Goal: Navigation & Orientation: Find specific page/section

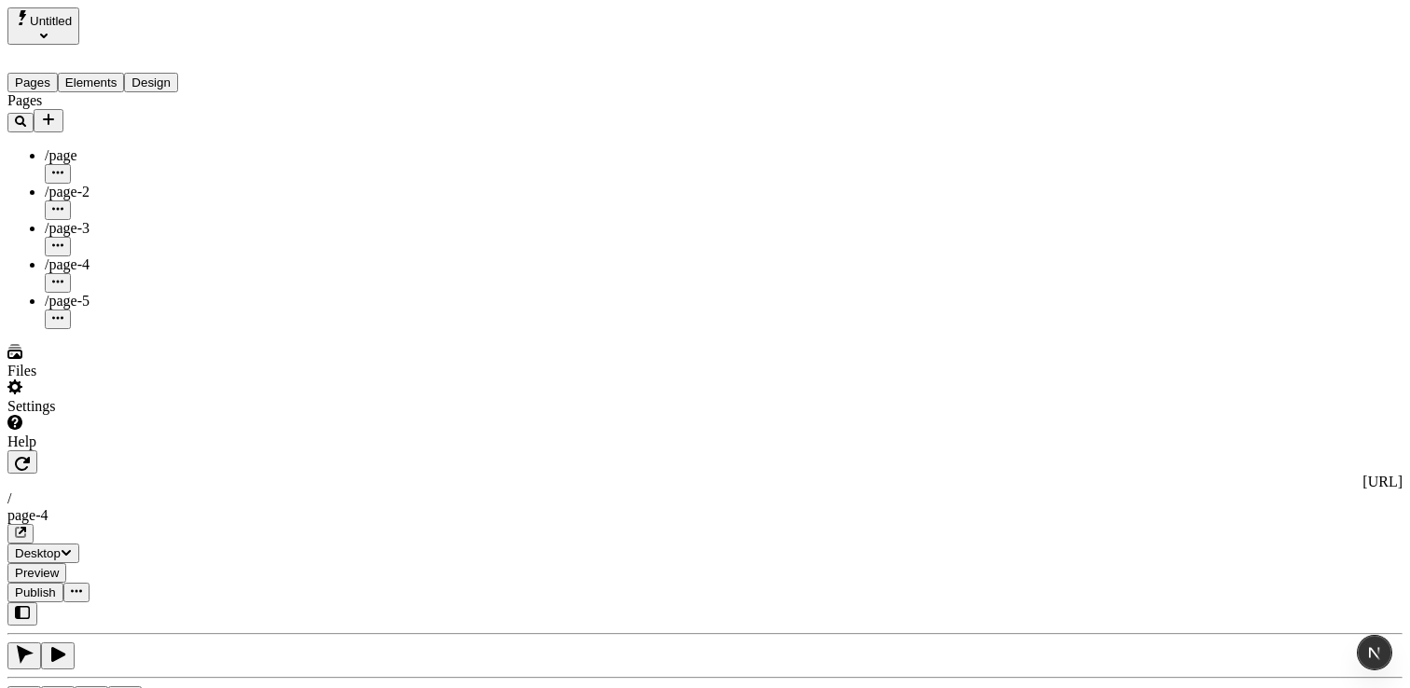
click at [73, 415] on div "Settings" at bounding box center [119, 406] width 224 height 17
click at [129, 329] on div "Pages /page /page-2 /page-3 /page-4 /page-5" at bounding box center [119, 210] width 224 height 237
click at [170, 379] on div "Files" at bounding box center [119, 371] width 224 height 17
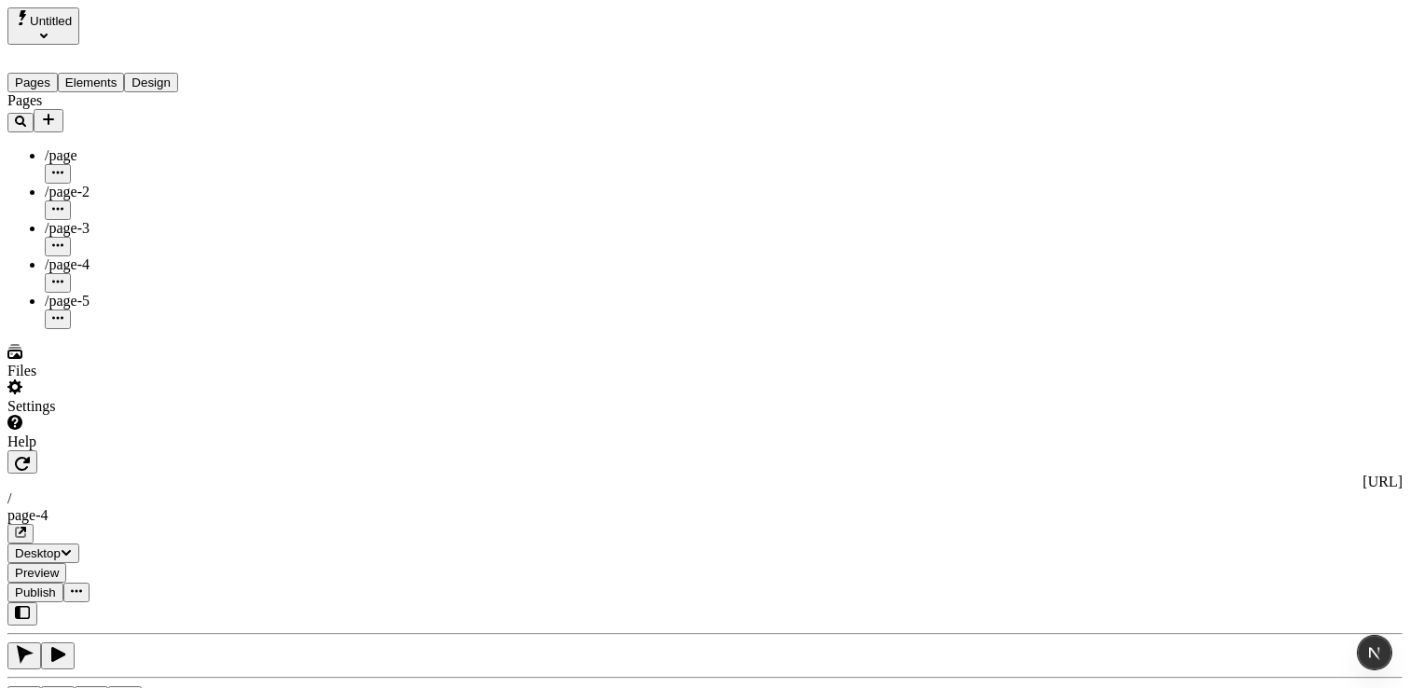
click at [159, 450] on div "Help" at bounding box center [119, 442] width 224 height 17
click at [182, 450] on div "Help" at bounding box center [119, 442] width 224 height 17
click at [169, 415] on div "Settings" at bounding box center [119, 406] width 224 height 17
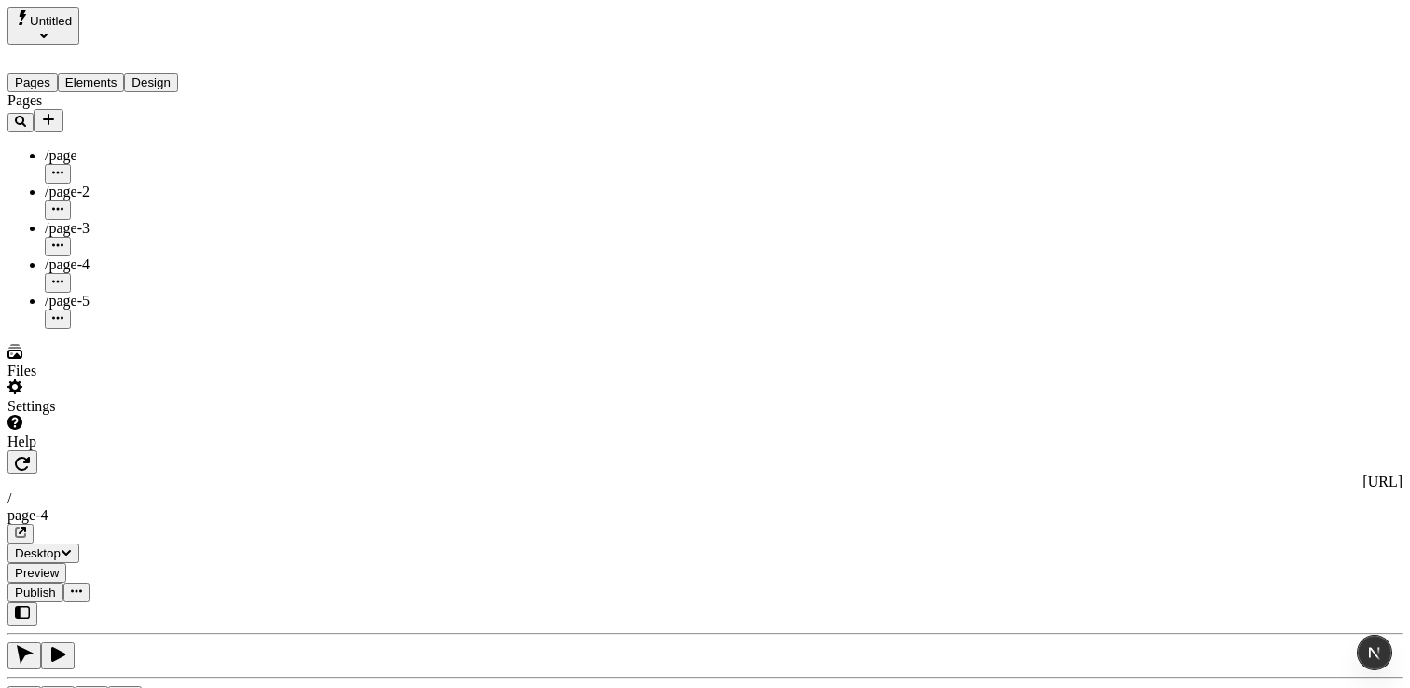
click at [147, 450] on div "Help" at bounding box center [119, 442] width 224 height 17
click at [54, 450] on div "Help" at bounding box center [119, 442] width 224 height 17
click at [85, 329] on div "Pages /page /page-2 /page-3 /page-4 /page-5" at bounding box center [119, 210] width 224 height 237
click at [122, 415] on div "Settings" at bounding box center [119, 406] width 224 height 17
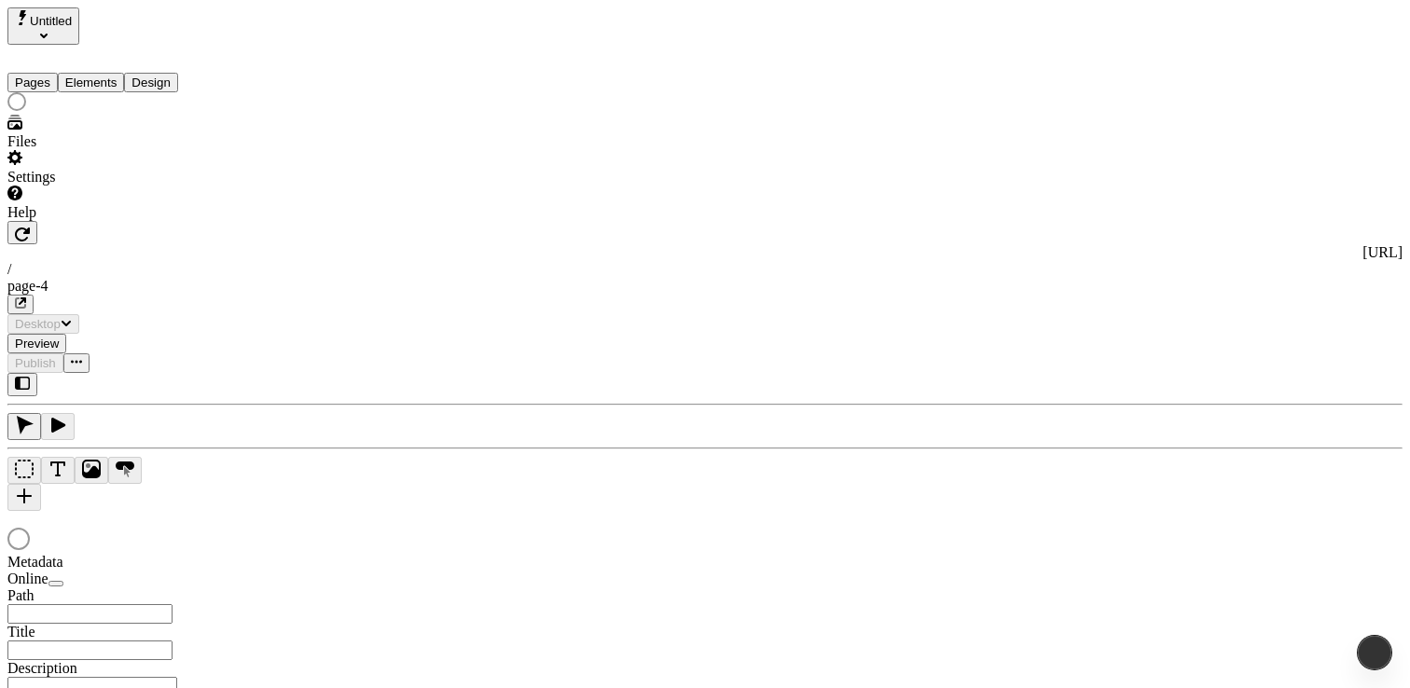
type input "/page-4"
